Goal: Navigation & Orientation: Understand site structure

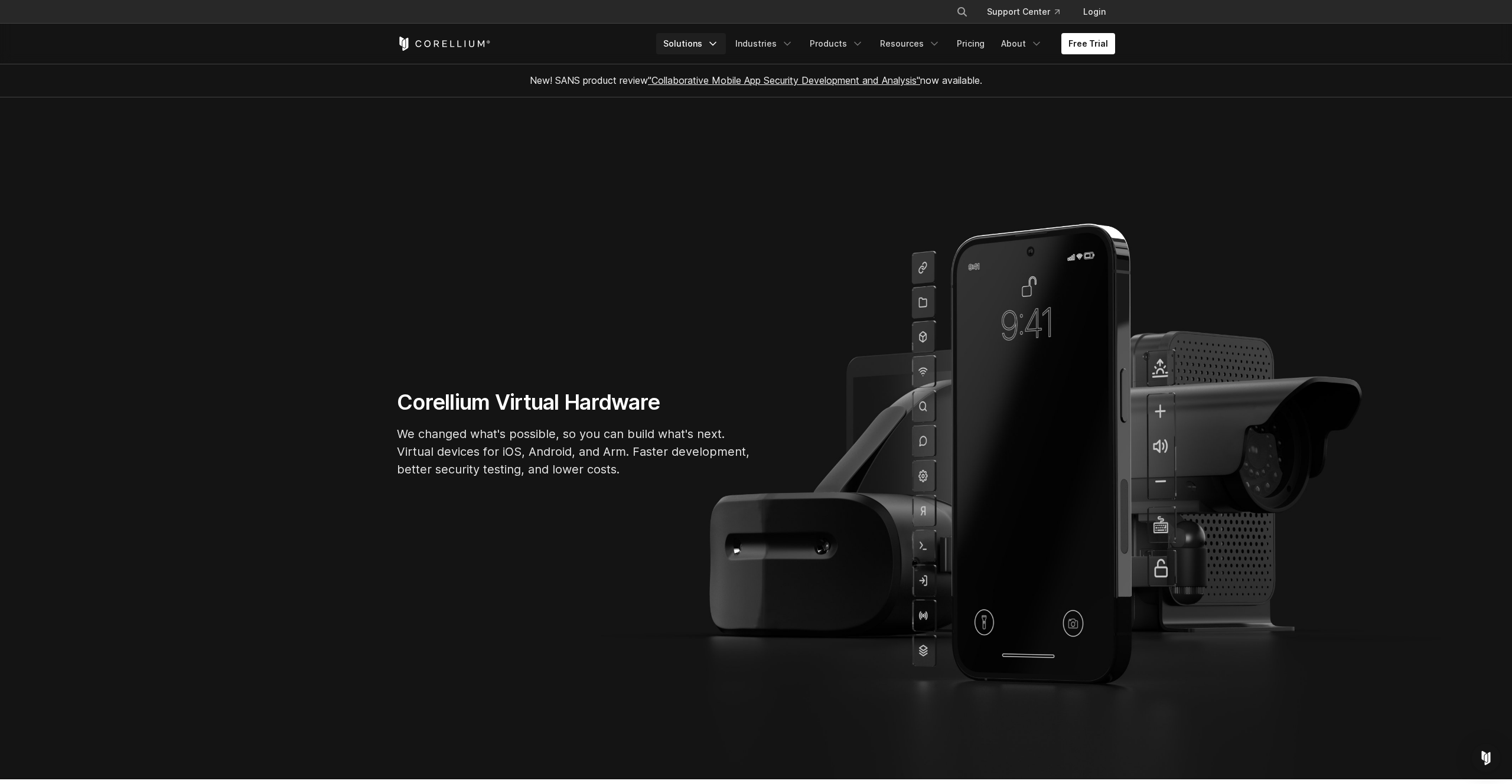
click at [715, 37] on link "Solutions" at bounding box center [691, 43] width 70 height 21
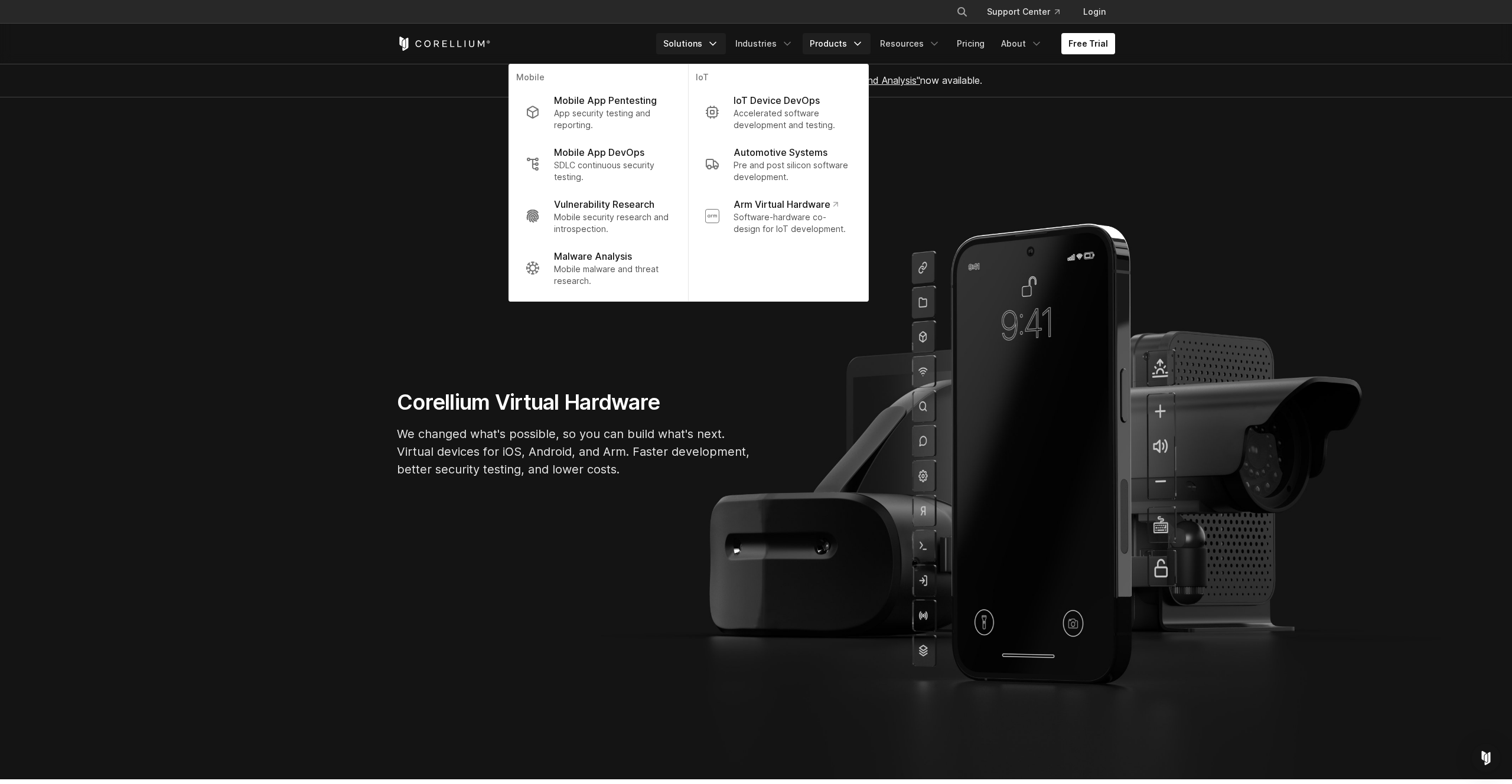
click at [832, 37] on link "Products" at bounding box center [837, 43] width 68 height 21
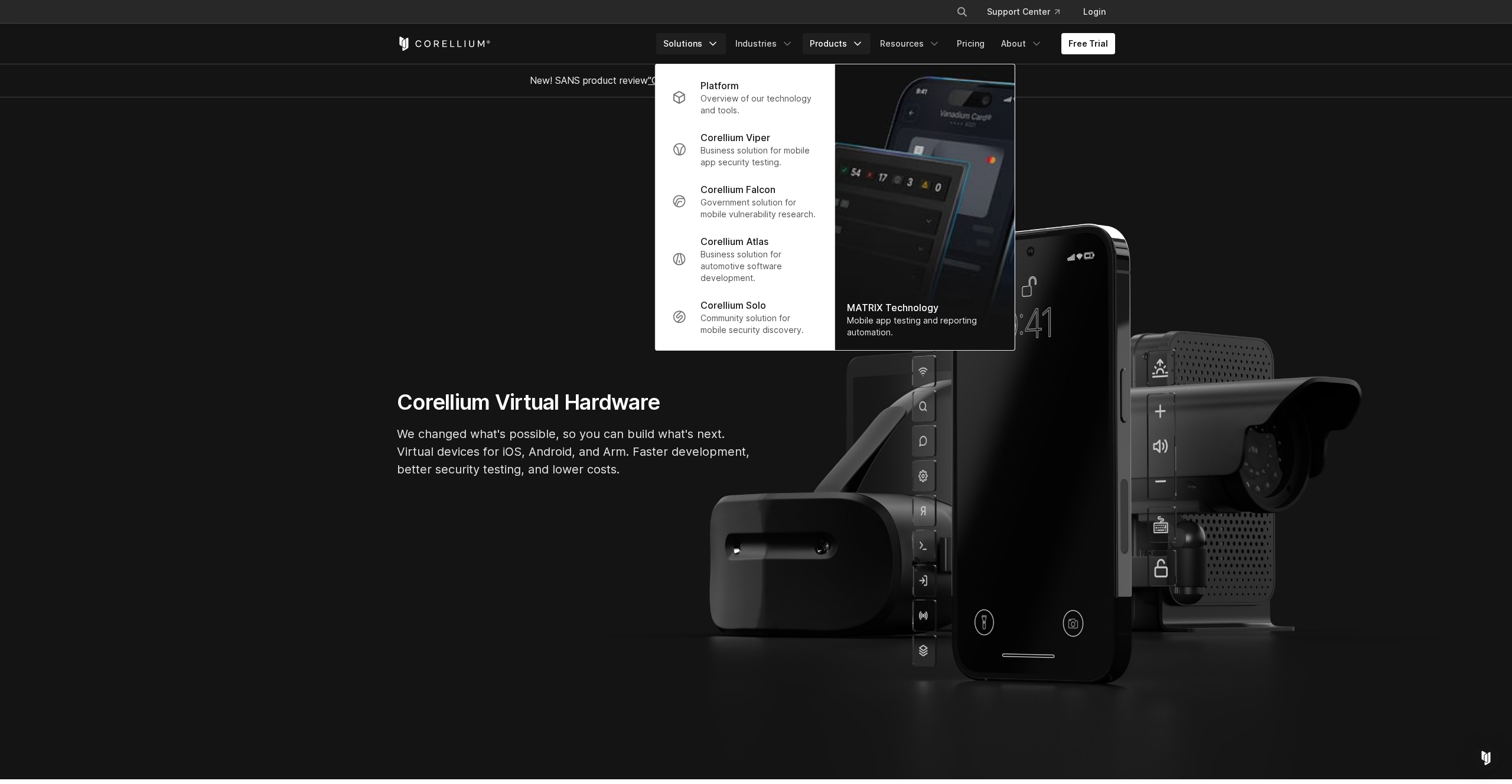
click at [710, 48] on link "Solutions" at bounding box center [691, 43] width 70 height 21
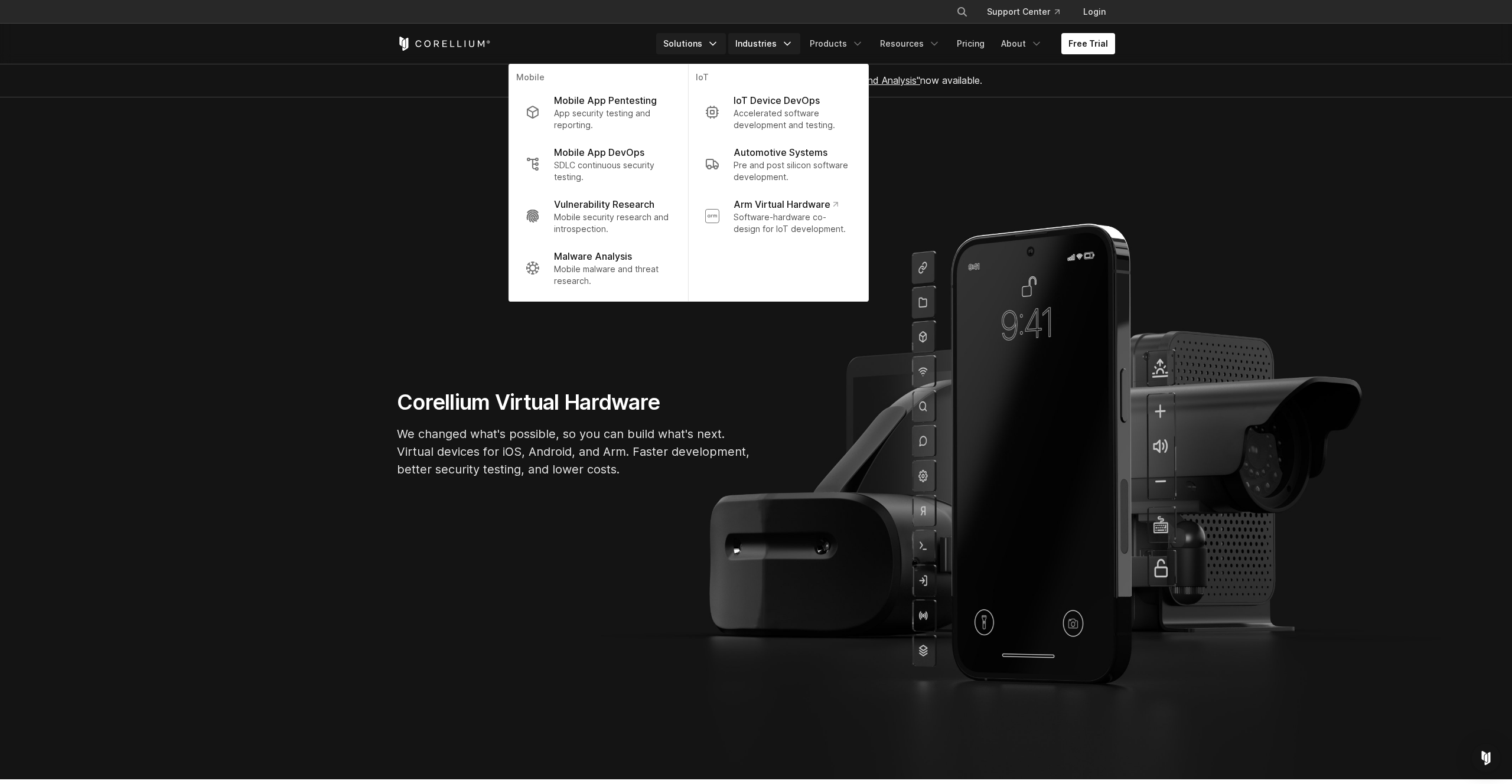
click at [752, 42] on link "Industries" at bounding box center [765, 43] width 72 height 21
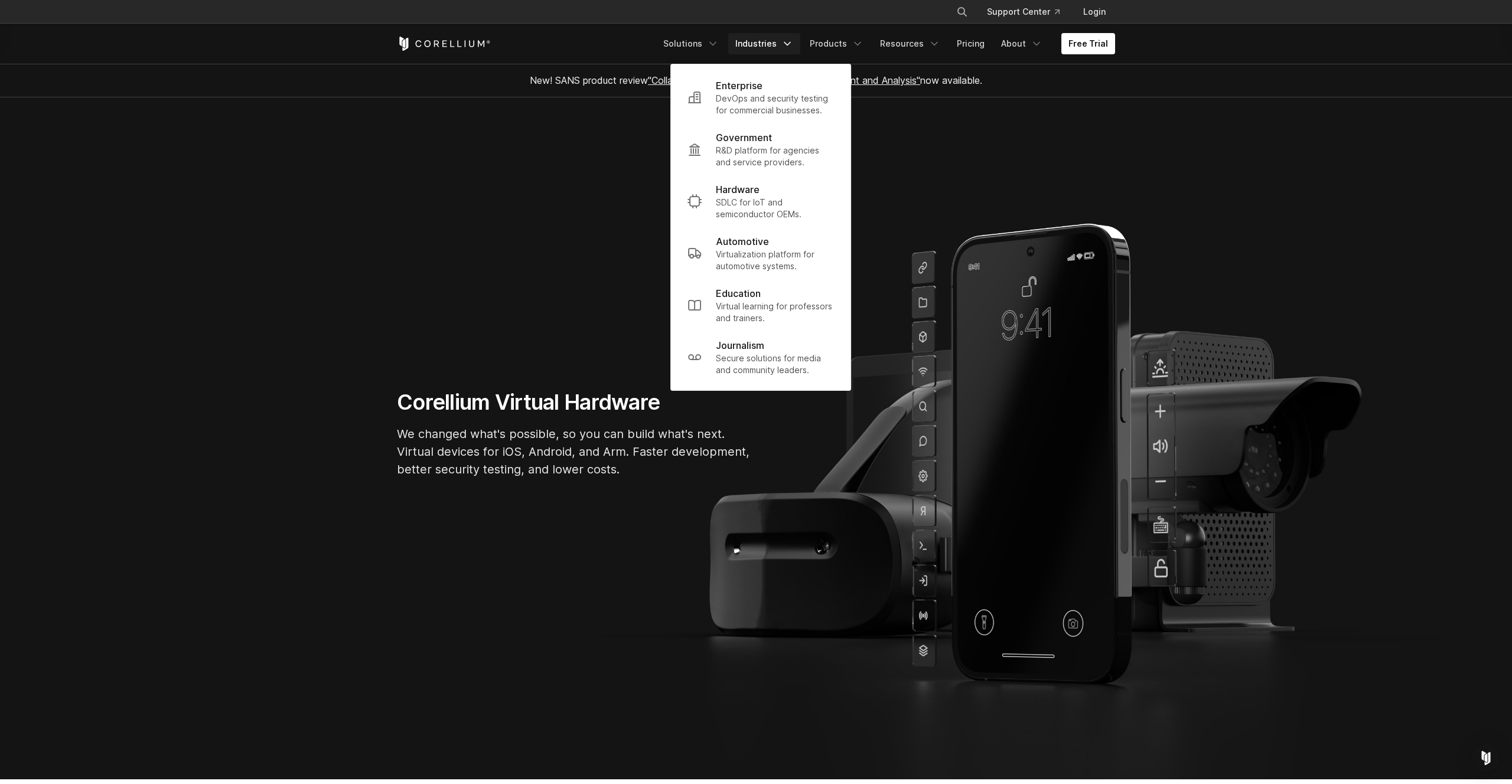
click at [752, 42] on link "Industries" at bounding box center [765, 43] width 72 height 21
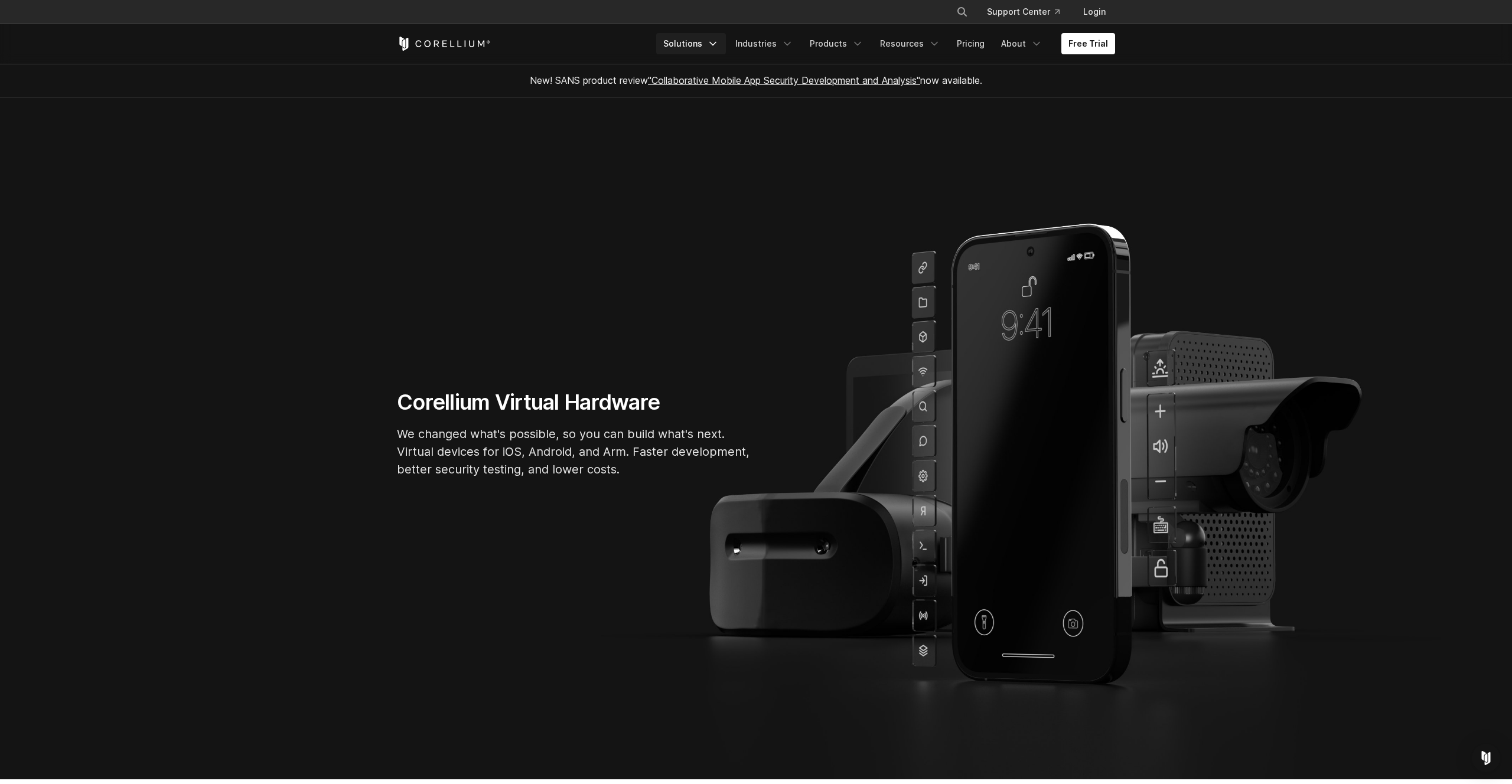
click at [697, 38] on link "Solutions" at bounding box center [691, 43] width 70 height 21
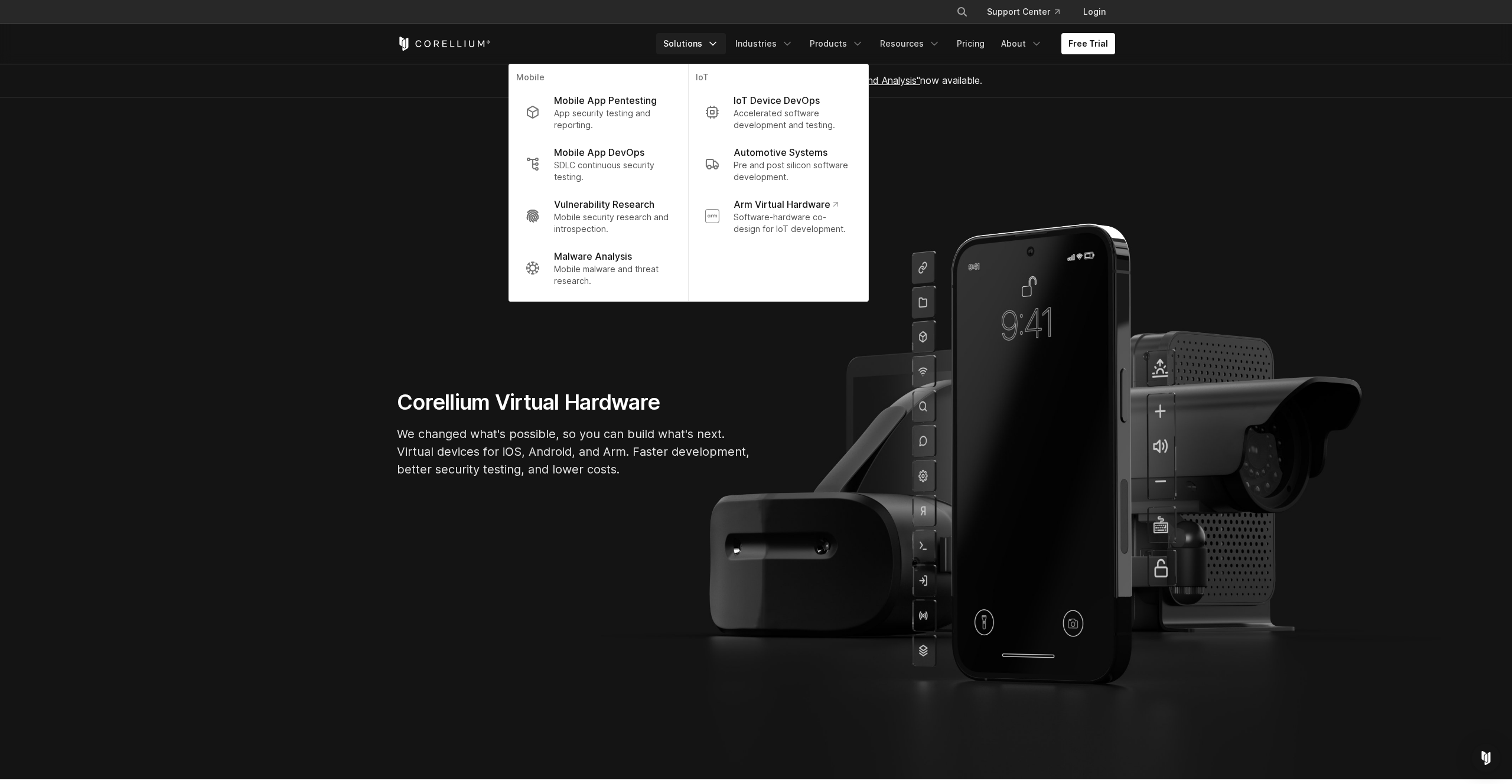
click at [697, 38] on link "Solutions" at bounding box center [691, 43] width 70 height 21
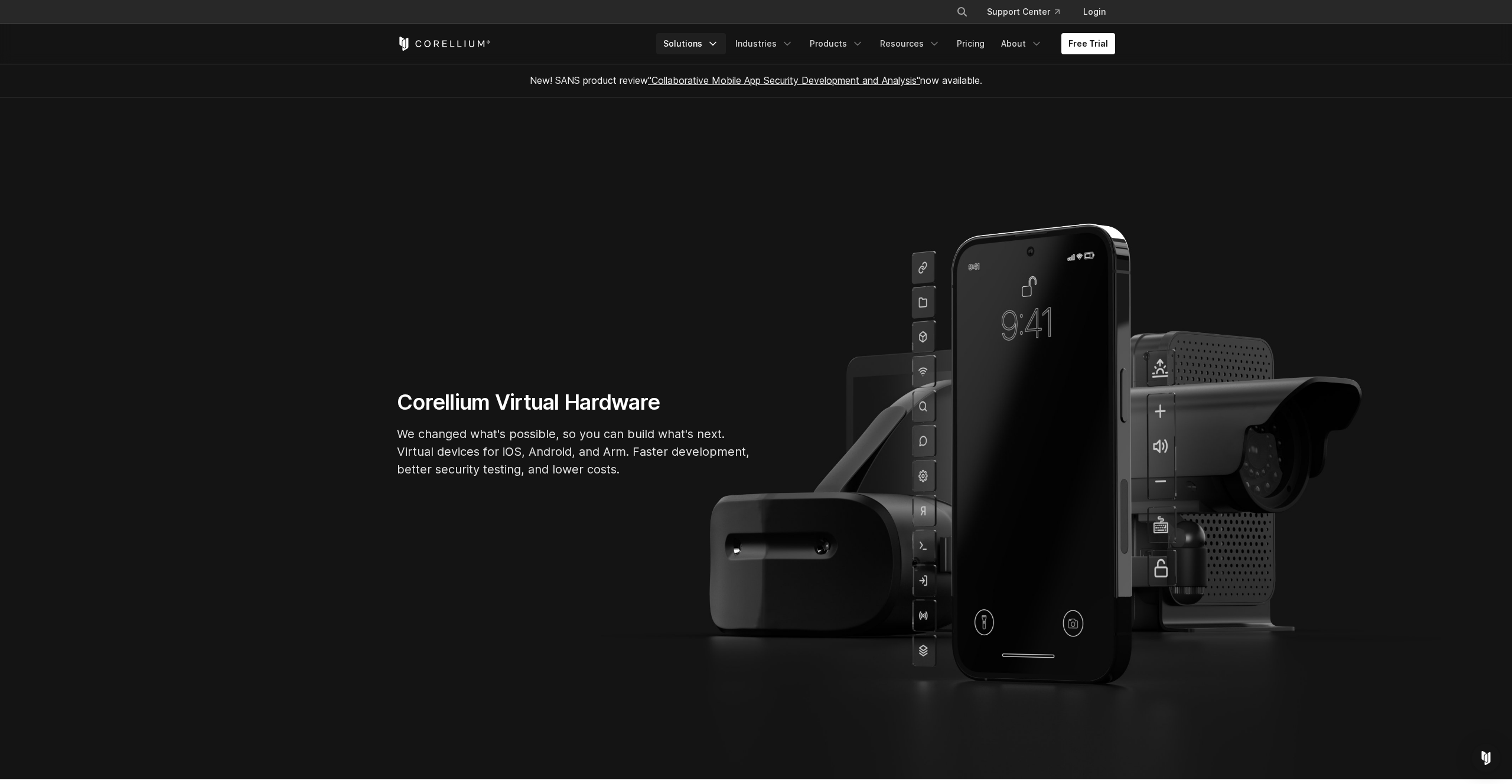
click at [705, 38] on link "Solutions" at bounding box center [691, 43] width 70 height 21
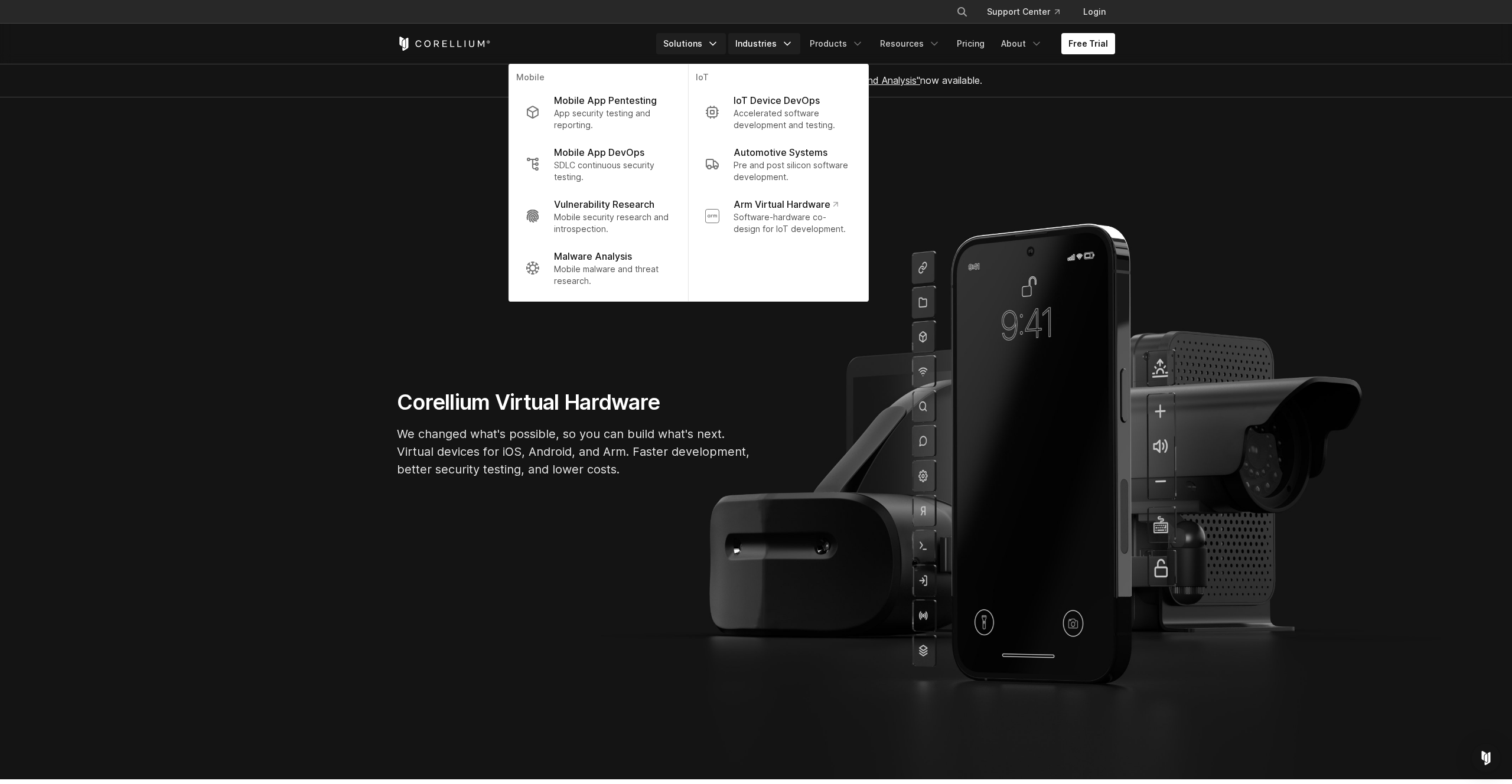
click at [800, 44] on link "Industries" at bounding box center [765, 43] width 72 height 21
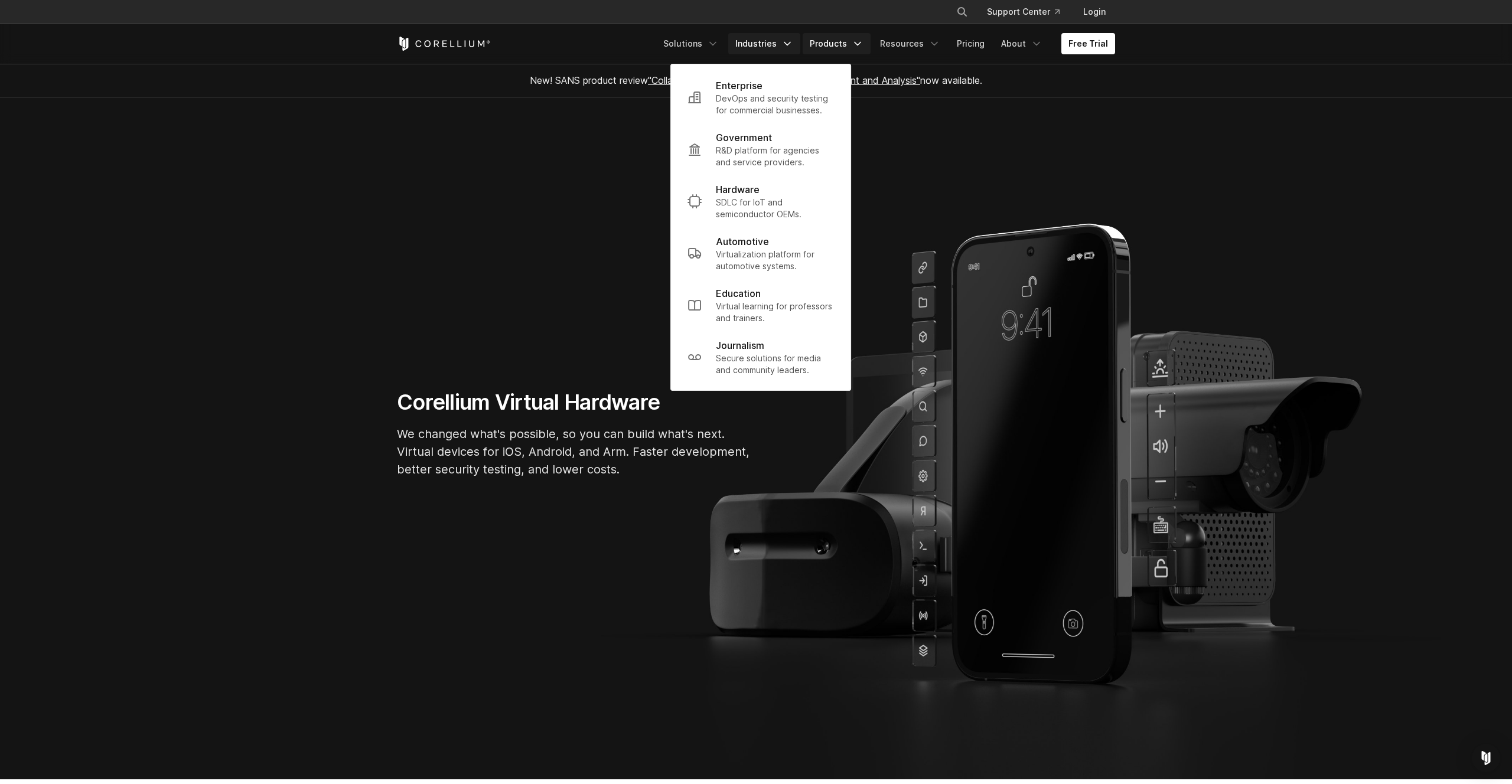
click at [835, 47] on link "Products" at bounding box center [837, 43] width 68 height 21
